Goal: Information Seeking & Learning: Learn about a topic

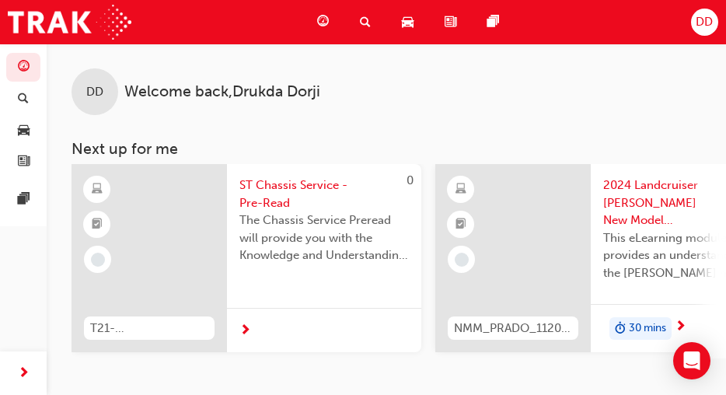
click at [410, 24] on span "car-icon" at bounding box center [408, 21] width 12 height 19
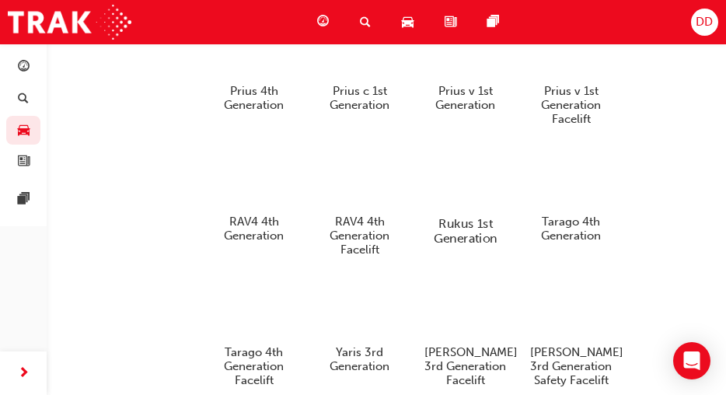
scroll to position [2091, 0]
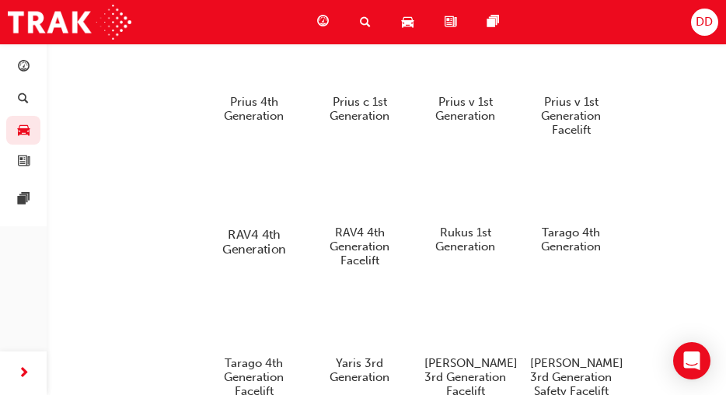
click at [274, 209] on div at bounding box center [254, 189] width 86 height 61
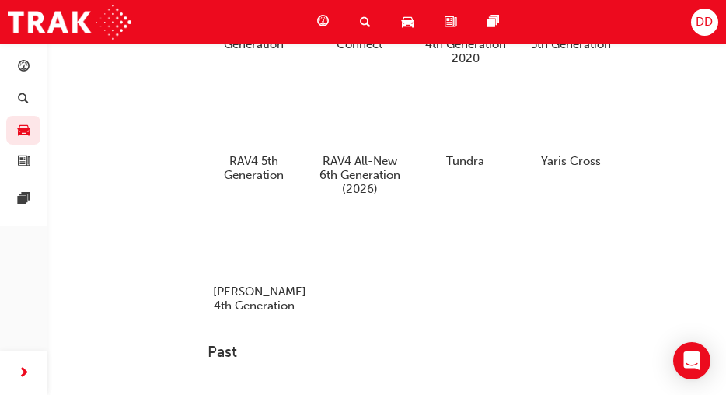
scroll to position [759, 0]
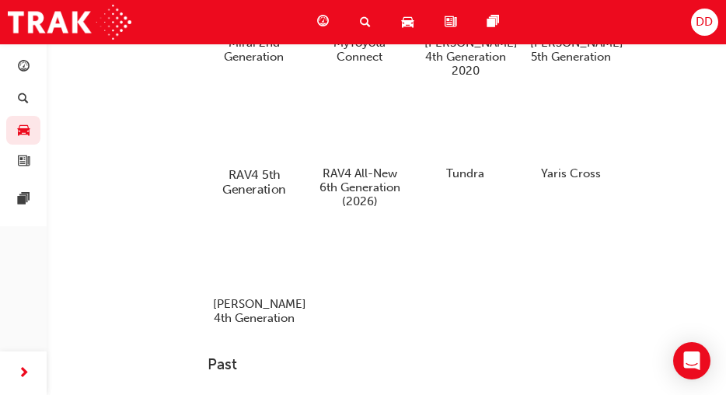
click at [263, 131] on div at bounding box center [254, 129] width 86 height 61
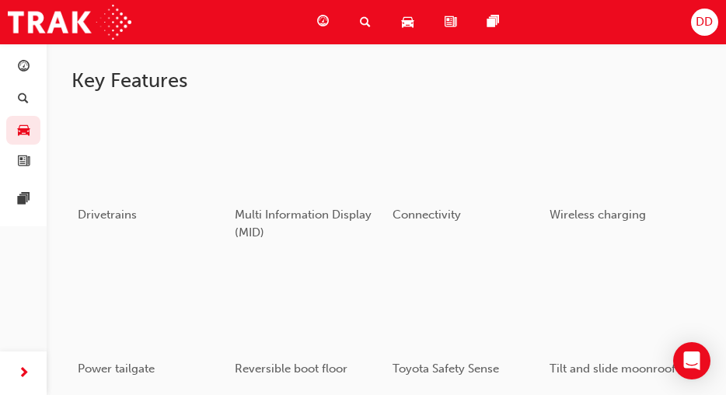
scroll to position [797, 0]
click at [187, 134] on div "button" at bounding box center [150, 150] width 155 height 87
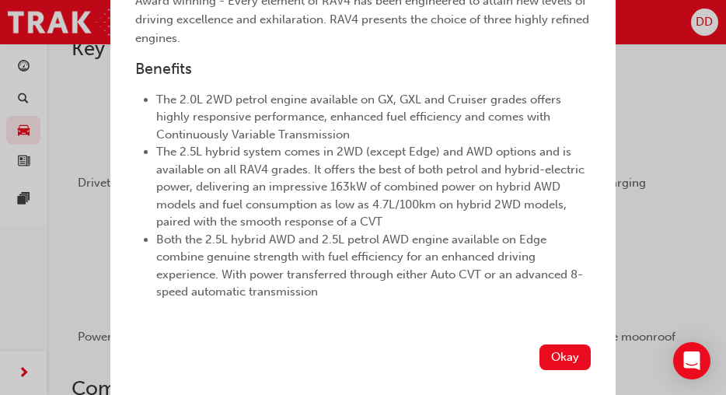
scroll to position [376, 0]
click at [561, 351] on button "Okay" at bounding box center [565, 357] width 51 height 26
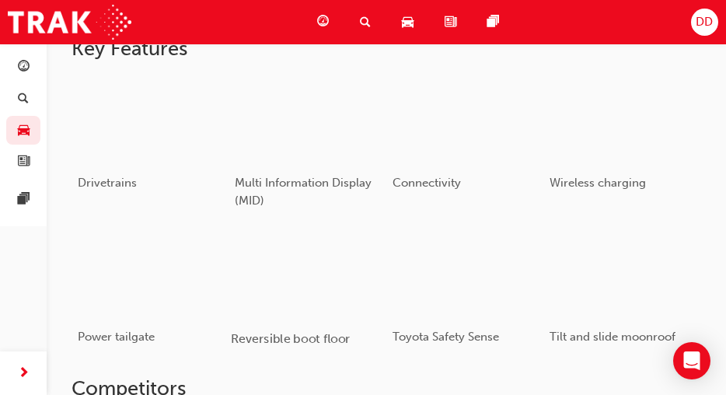
click at [339, 257] on div "button" at bounding box center [307, 272] width 155 height 87
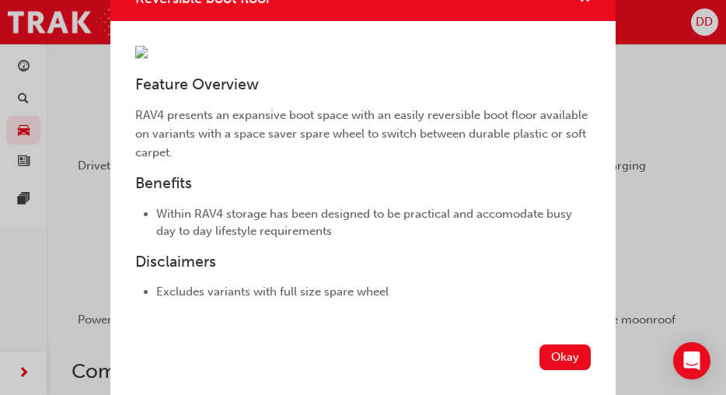
scroll to position [855, 0]
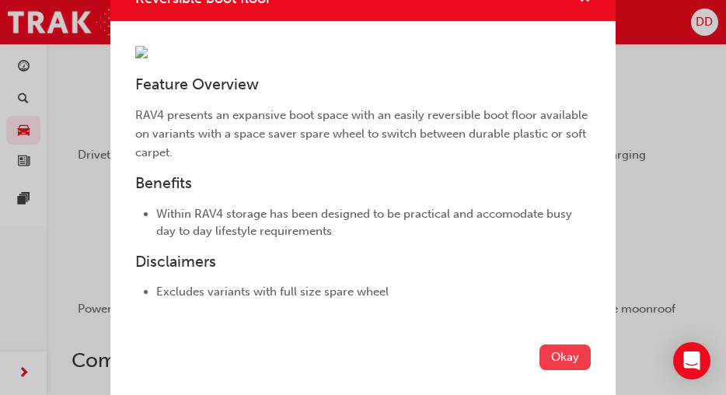
click at [546, 351] on button "Okay" at bounding box center [565, 357] width 51 height 26
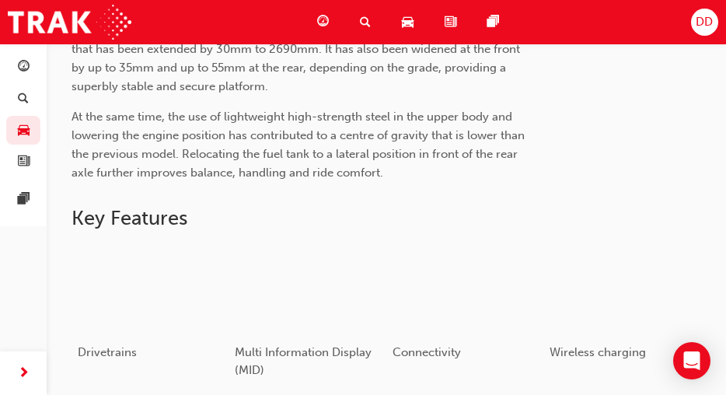
scroll to position [722, 0]
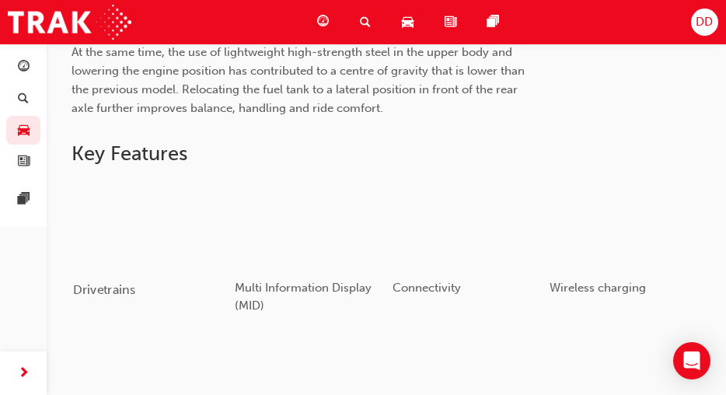
click at [150, 247] on div "button" at bounding box center [150, 224] width 155 height 87
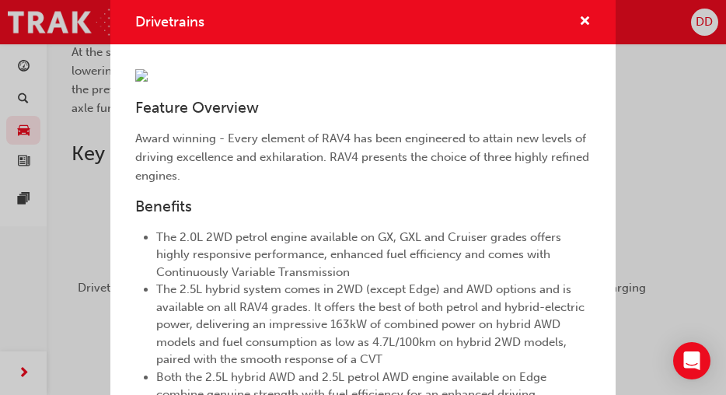
scroll to position [0, 0]
click at [582, 21] on span "cross-icon" at bounding box center [585, 23] width 12 height 14
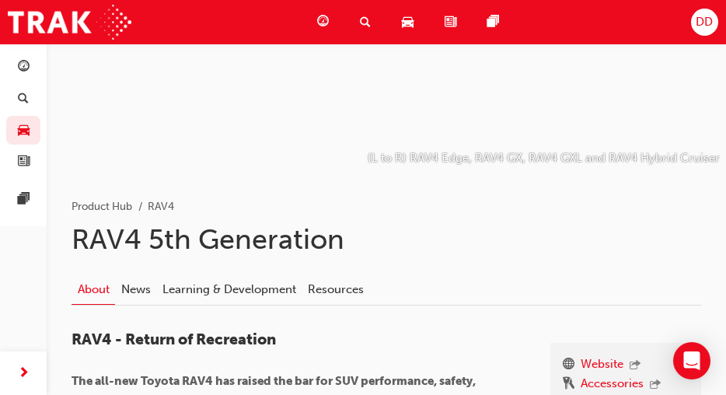
scroll to position [61, 0]
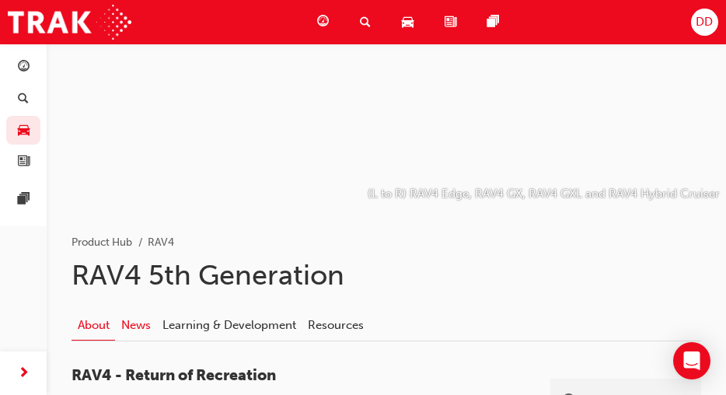
click at [149, 327] on link "News" at bounding box center [135, 325] width 41 height 30
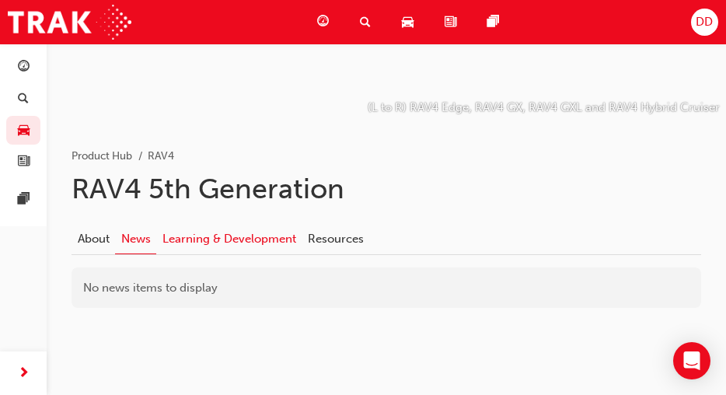
click at [209, 236] on link "Learning & Development" at bounding box center [228, 239] width 145 height 30
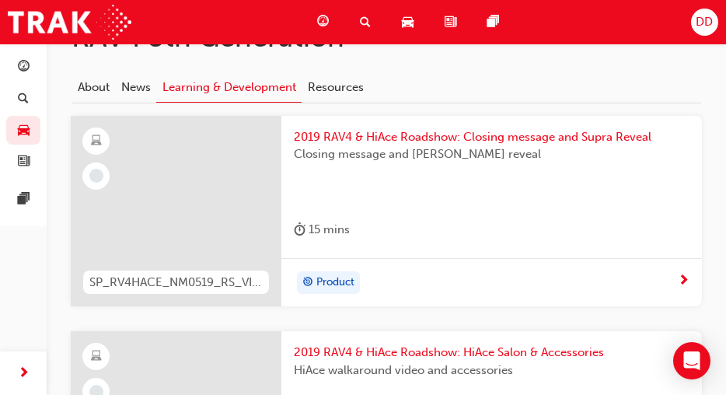
scroll to position [291, 0]
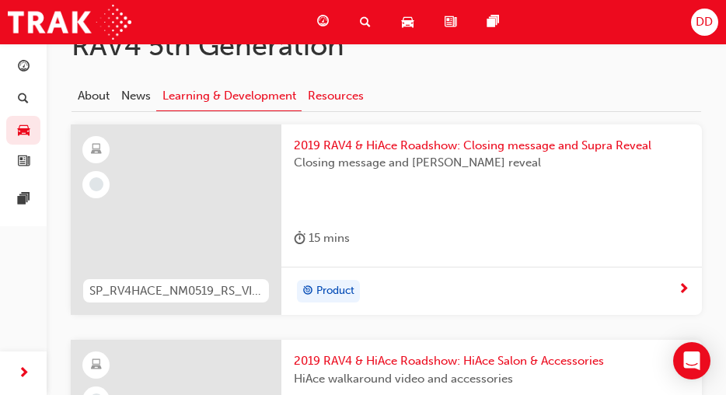
click at [334, 101] on link "Resources" at bounding box center [336, 96] width 68 height 30
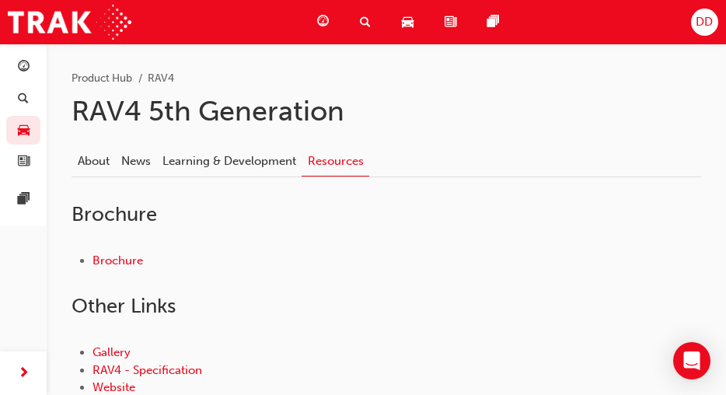
scroll to position [226, 0]
click at [108, 161] on link "About" at bounding box center [94, 160] width 44 height 30
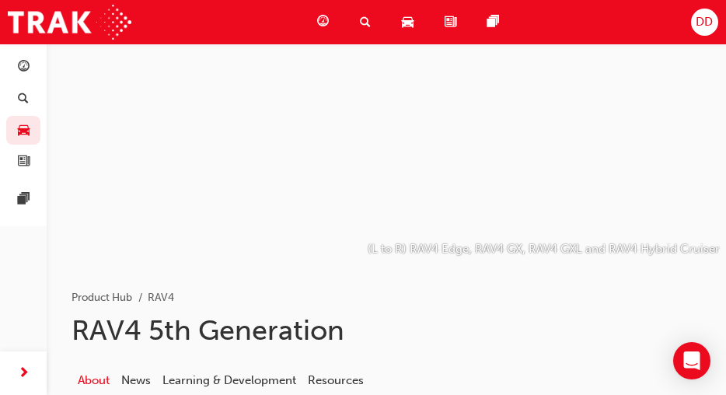
scroll to position [7, 0]
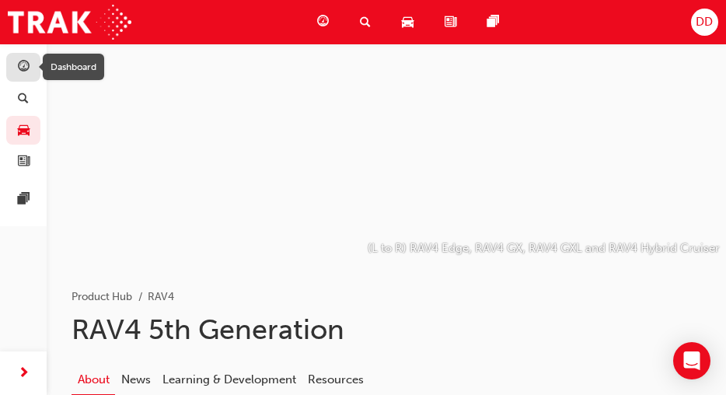
click at [28, 61] on span "guage-icon" at bounding box center [24, 68] width 12 height 14
